Goal: Task Accomplishment & Management: Use online tool/utility

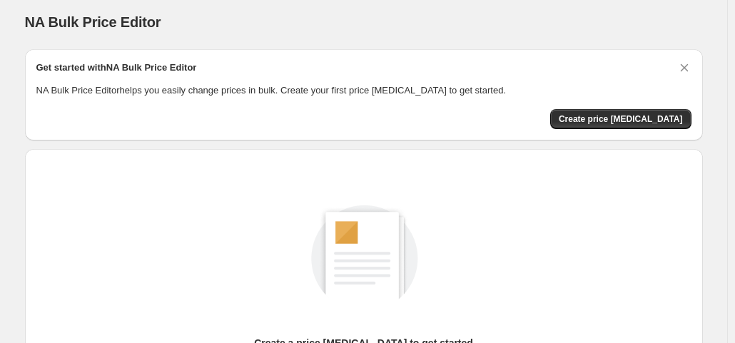
scroll to position [191, 0]
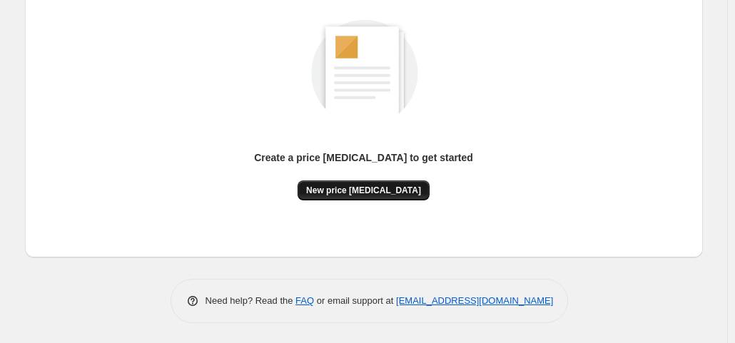
click at [383, 188] on span "New price change job" at bounding box center [363, 190] width 115 height 11
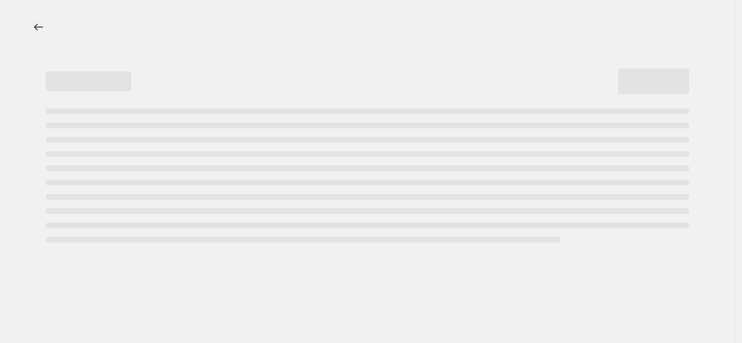
select select "percentage"
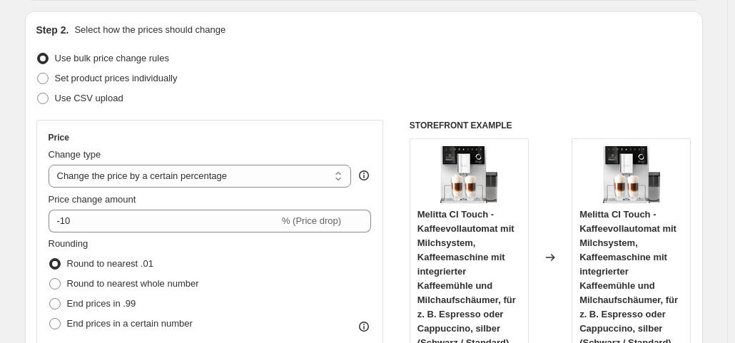
scroll to position [286, 0]
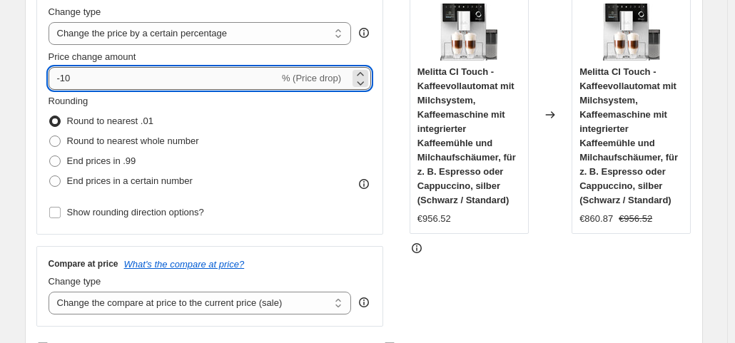
click at [108, 81] on input "-10" at bounding box center [164, 78] width 231 height 23
type input "-1"
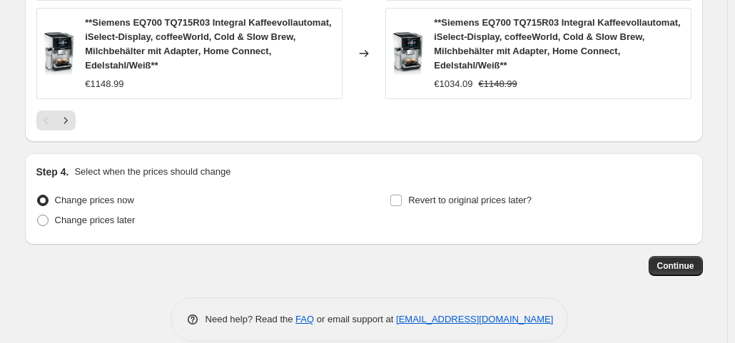
scroll to position [1245, 0]
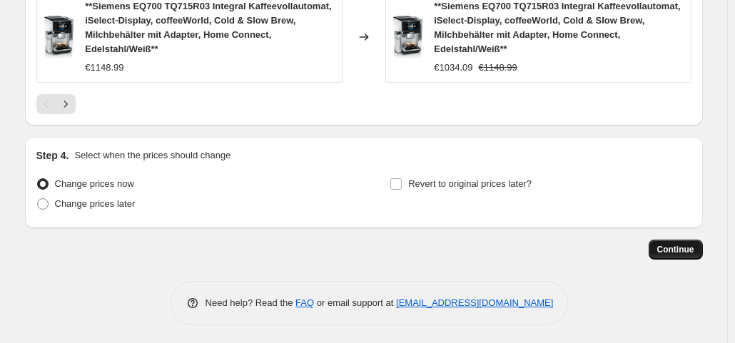
type input "-37"
click at [675, 240] on button "Continue" at bounding box center [676, 250] width 54 height 20
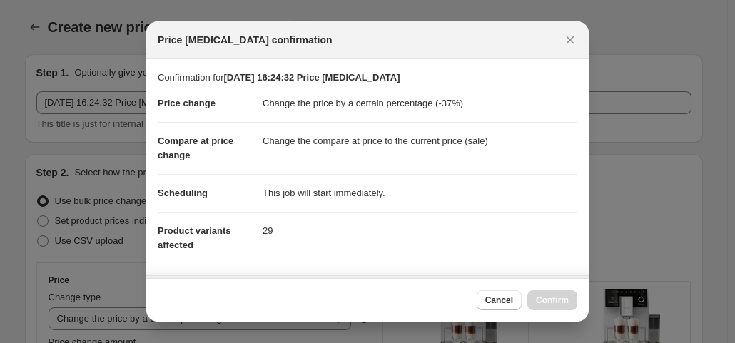
scroll to position [0, 0]
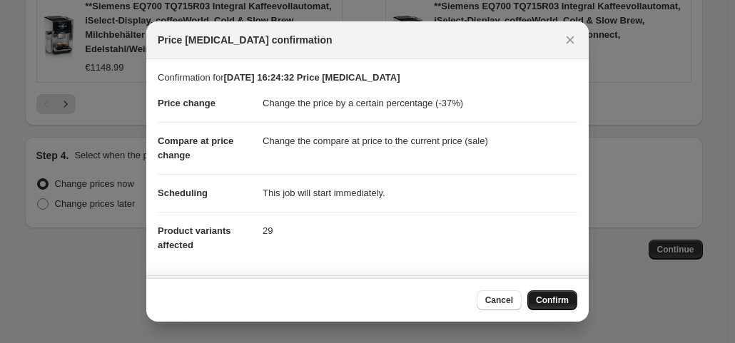
click at [547, 305] on span "Confirm" at bounding box center [552, 300] width 33 height 11
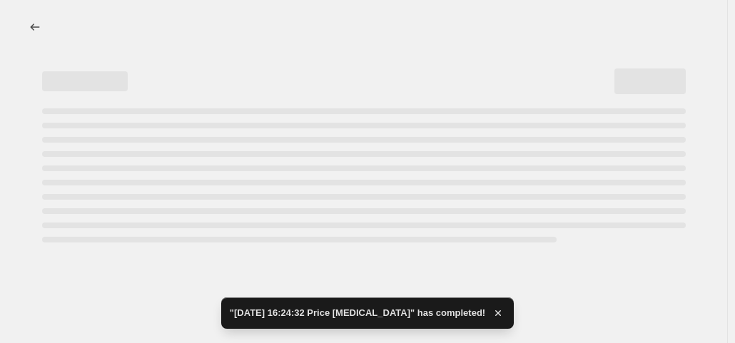
select select "percentage"
